Goal: Check status: Check status

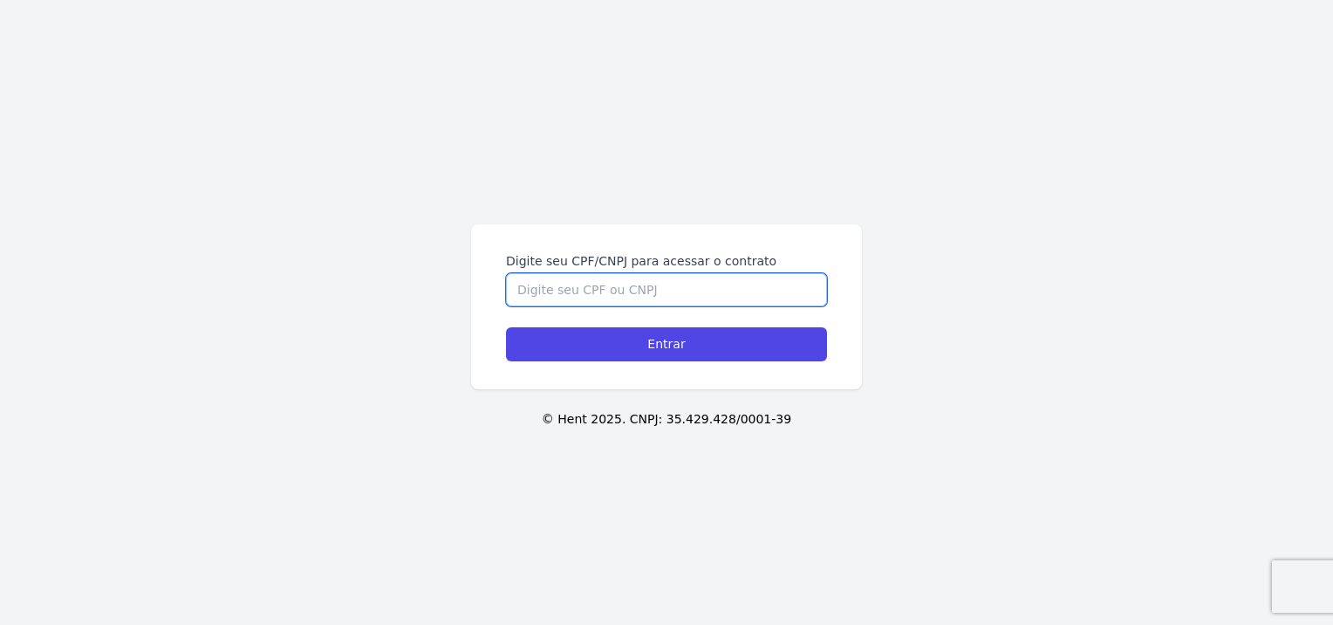
click at [567, 285] on input "Digite seu CPF/CNPJ para acessar o contrato" at bounding box center [666, 289] width 321 height 33
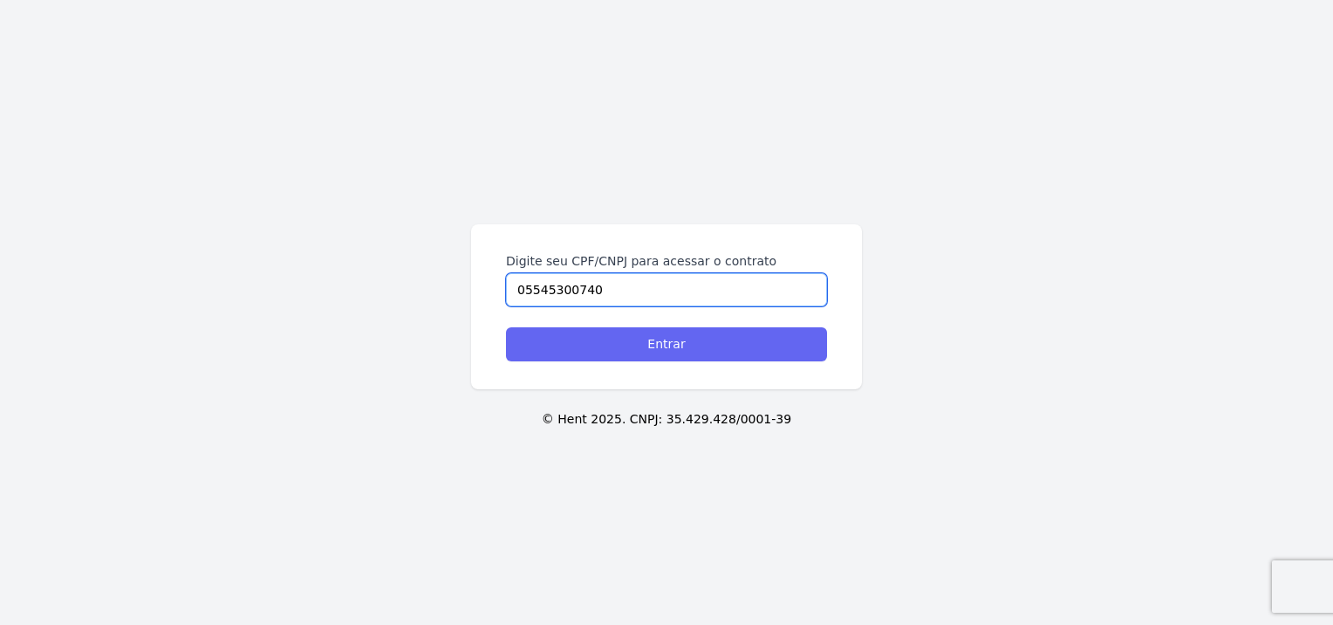
type input "05545300740"
click at [567, 346] on input "Entrar" at bounding box center [666, 344] width 321 height 34
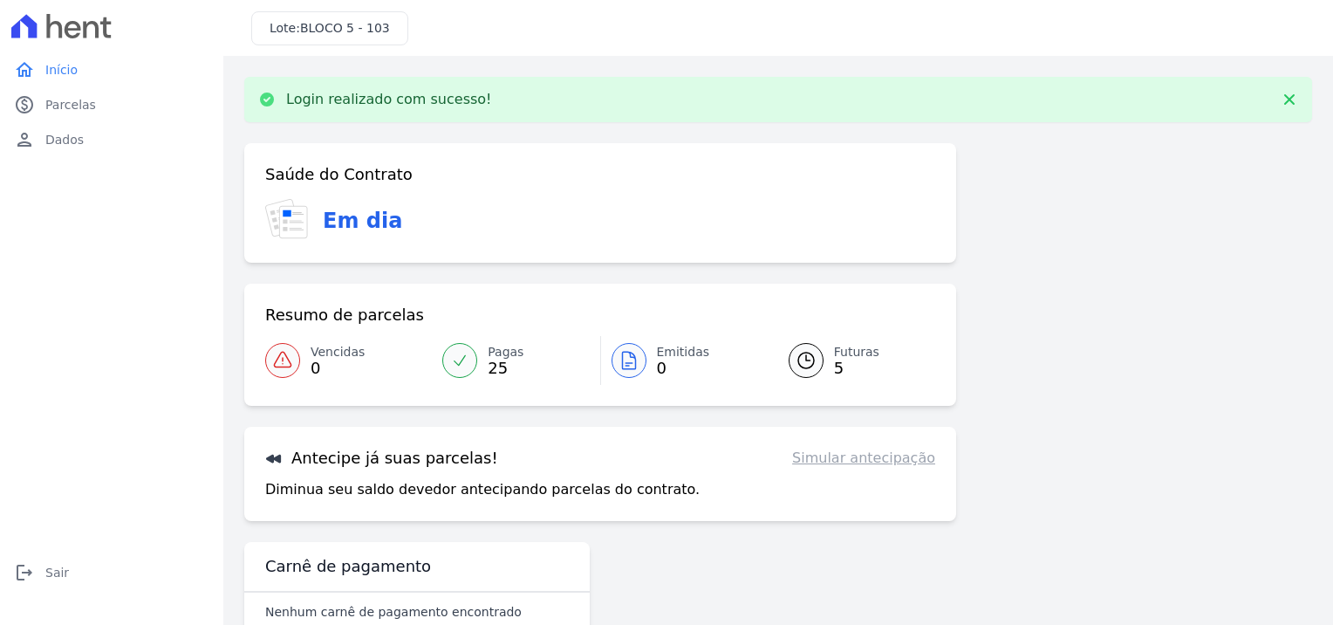
click at [834, 352] on span "Futuras" at bounding box center [856, 352] width 45 height 18
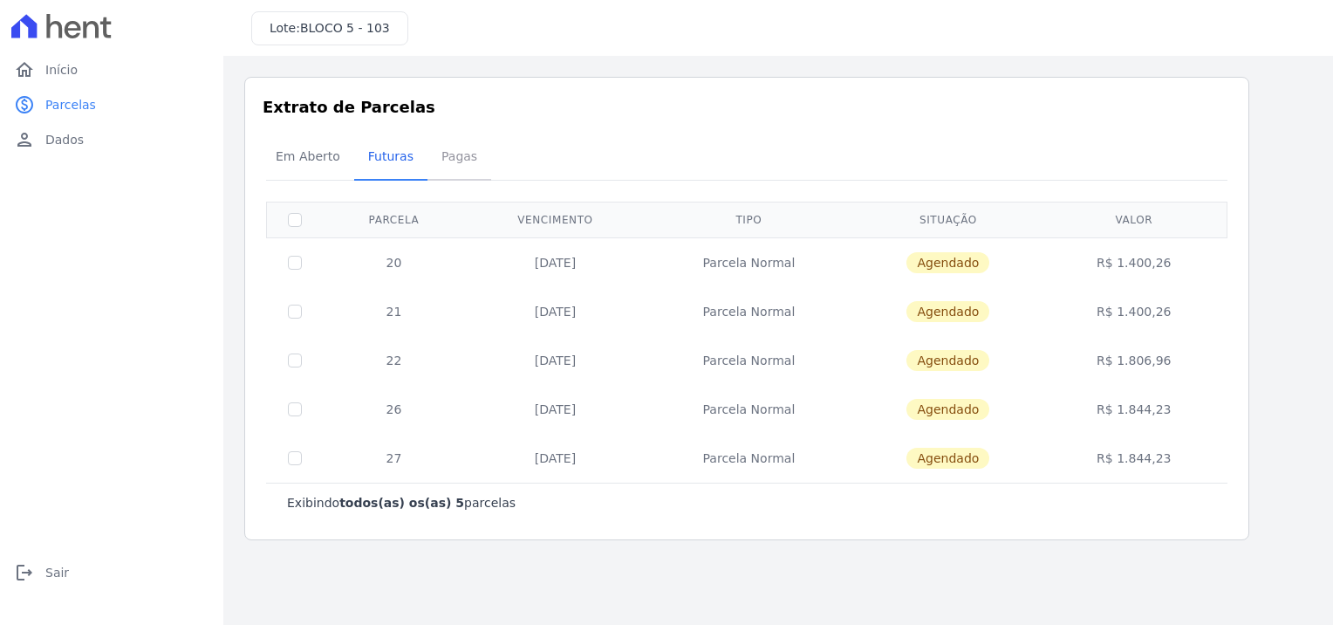
click at [449, 154] on span "Pagas" at bounding box center [459, 156] width 57 height 35
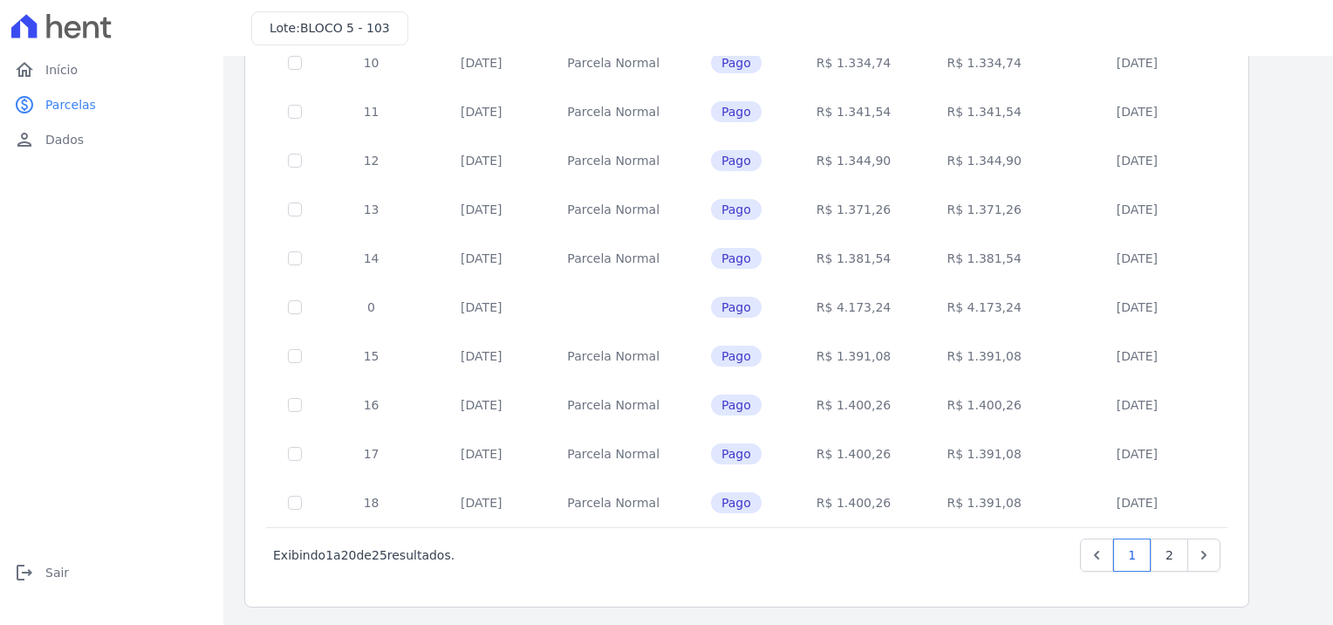
scroll to position [689, 0]
click at [1203, 547] on icon "Next" at bounding box center [1203, 553] width 17 height 17
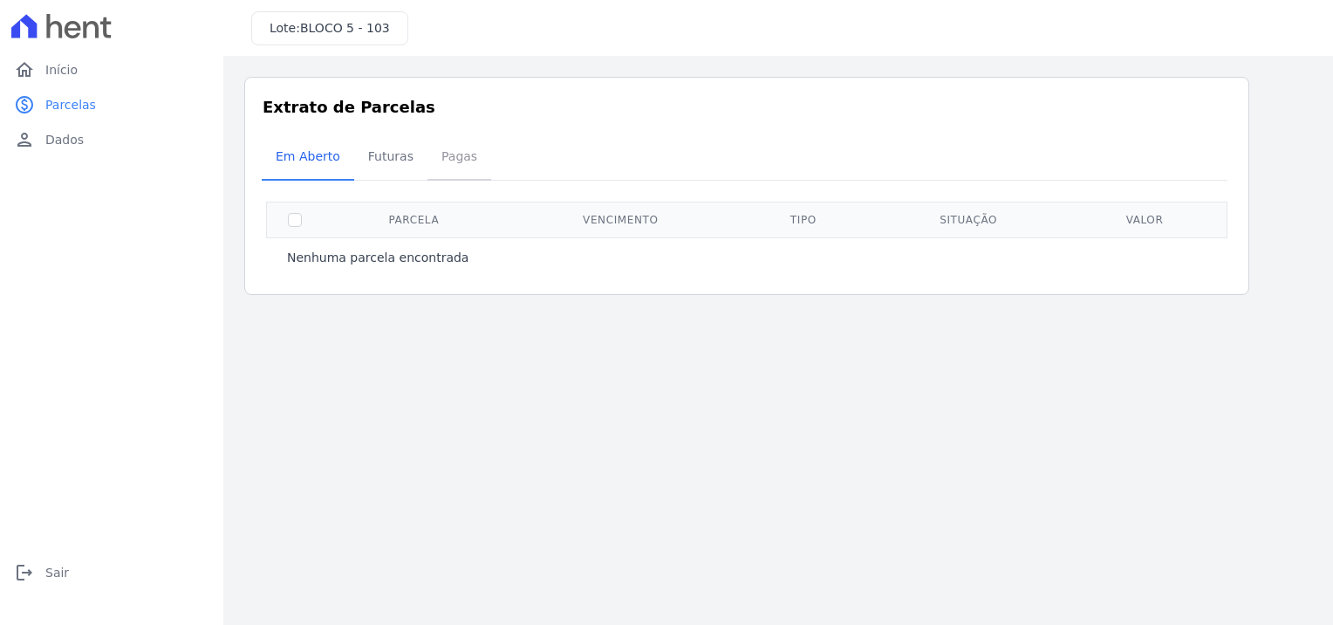
click at [453, 154] on span "Pagas" at bounding box center [459, 156] width 57 height 35
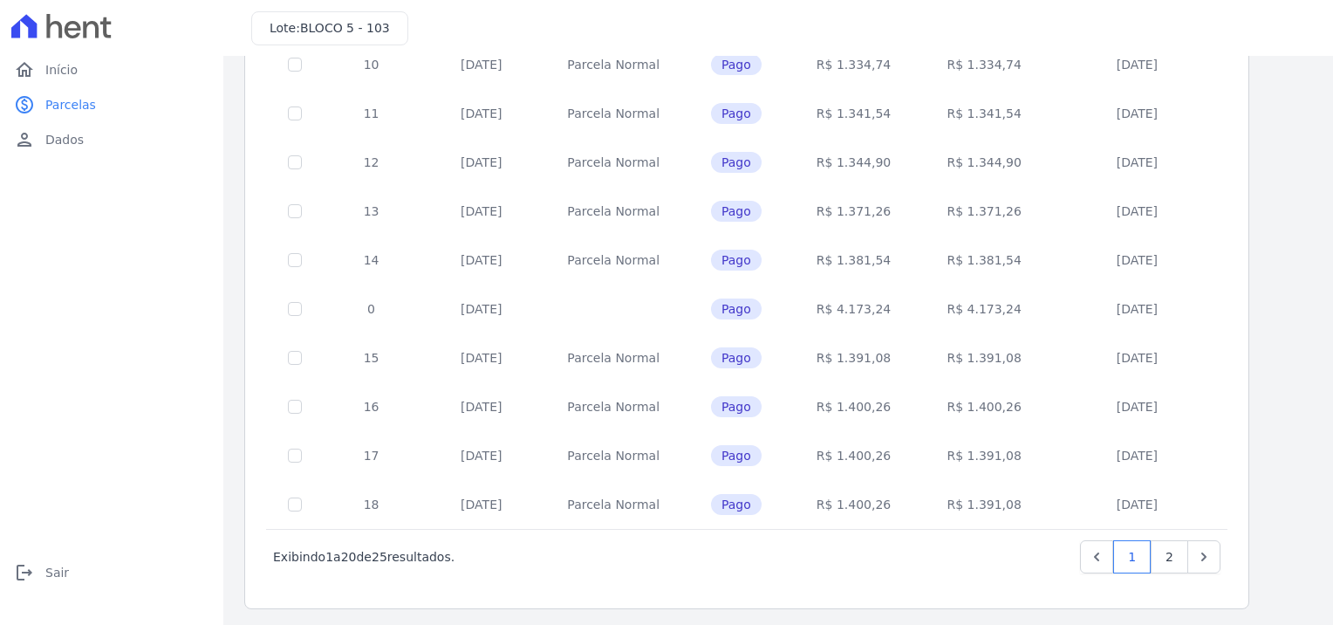
scroll to position [689, 0]
click at [1172, 553] on link "2" at bounding box center [1170, 553] width 38 height 33
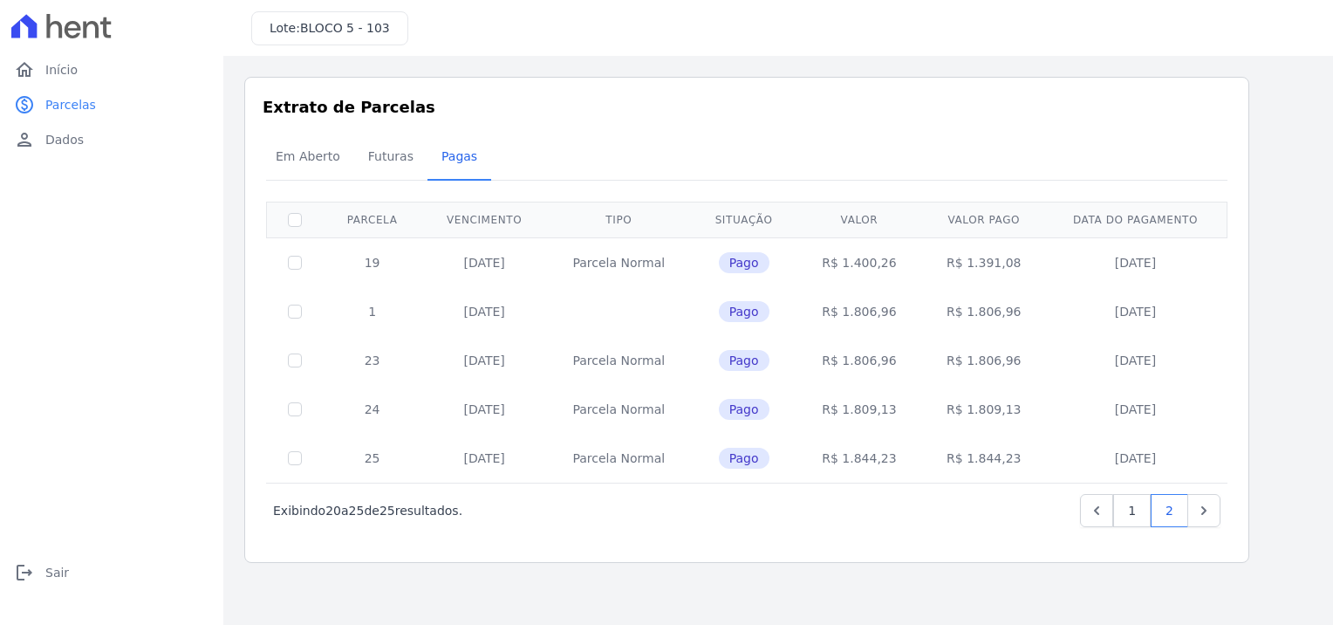
click at [794, 104] on h3 "Extrato de Parcelas" at bounding box center [747, 107] width 968 height 24
